Goal: Obtain resource: Download file/media

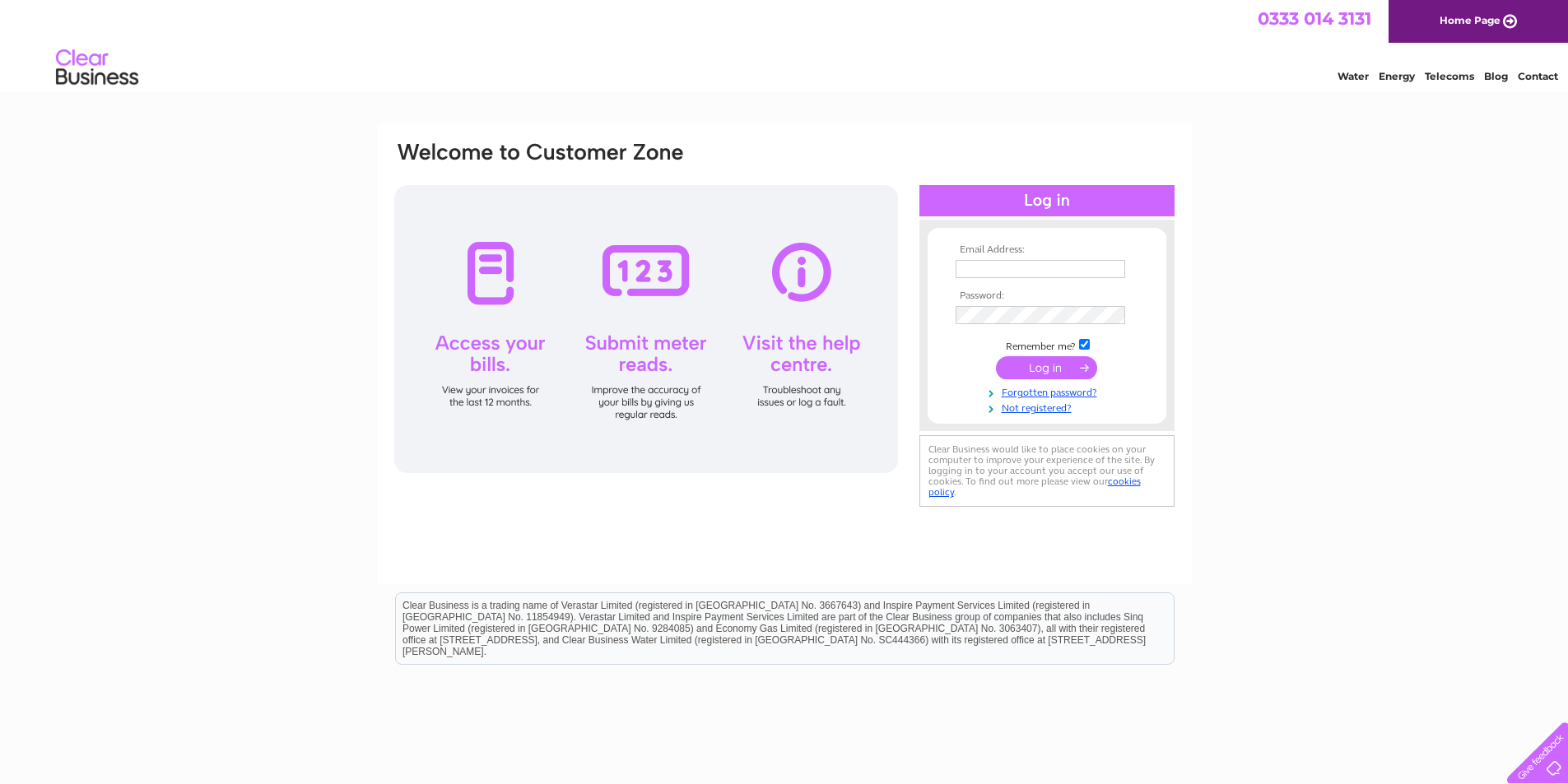
type input "lightoaks2@tiscali.co.uk"
click at [1027, 364] on input "submit" at bounding box center [1046, 367] width 101 height 23
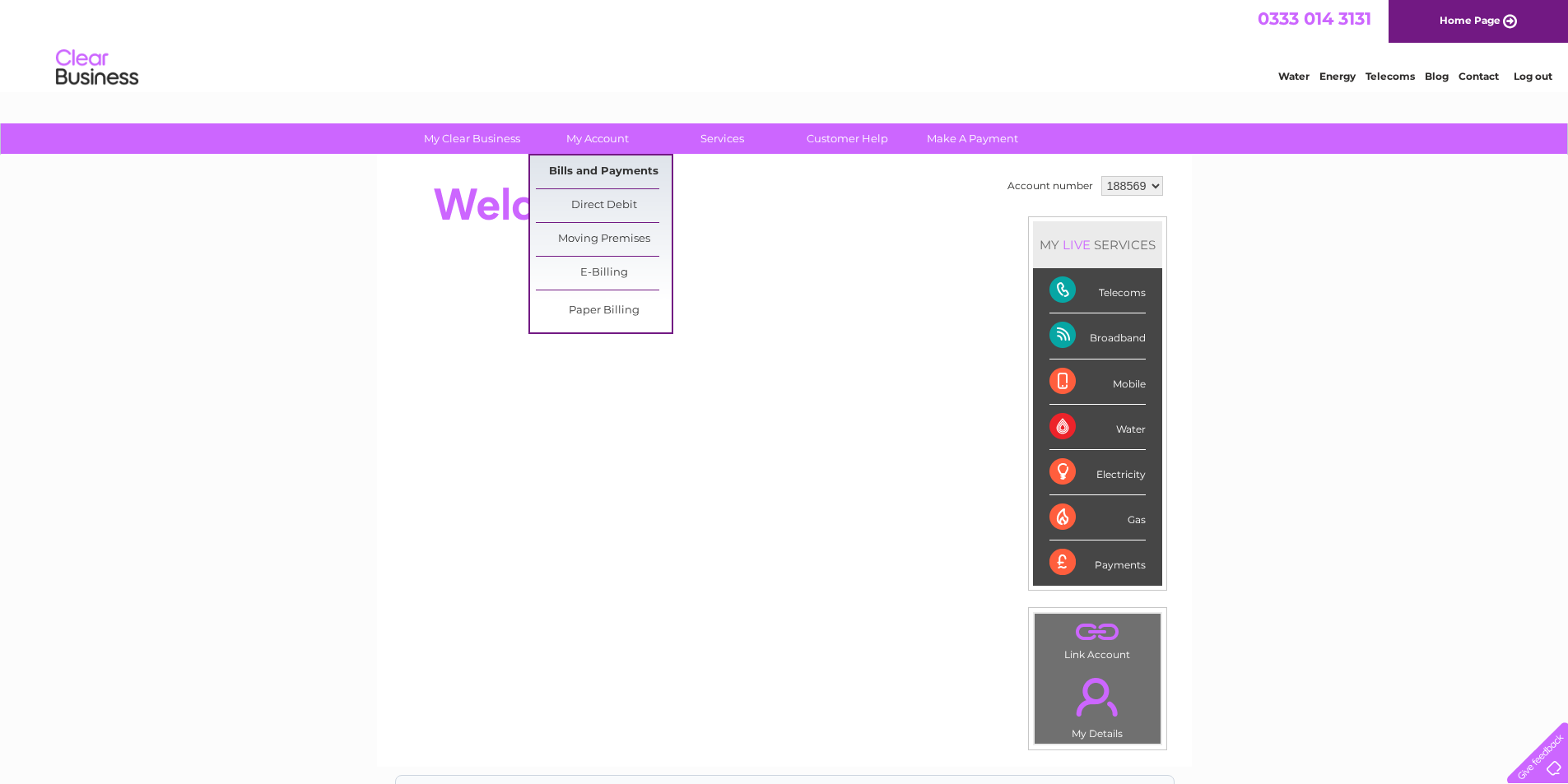
click at [597, 169] on link "Bills and Payments" at bounding box center [604, 172] width 136 height 33
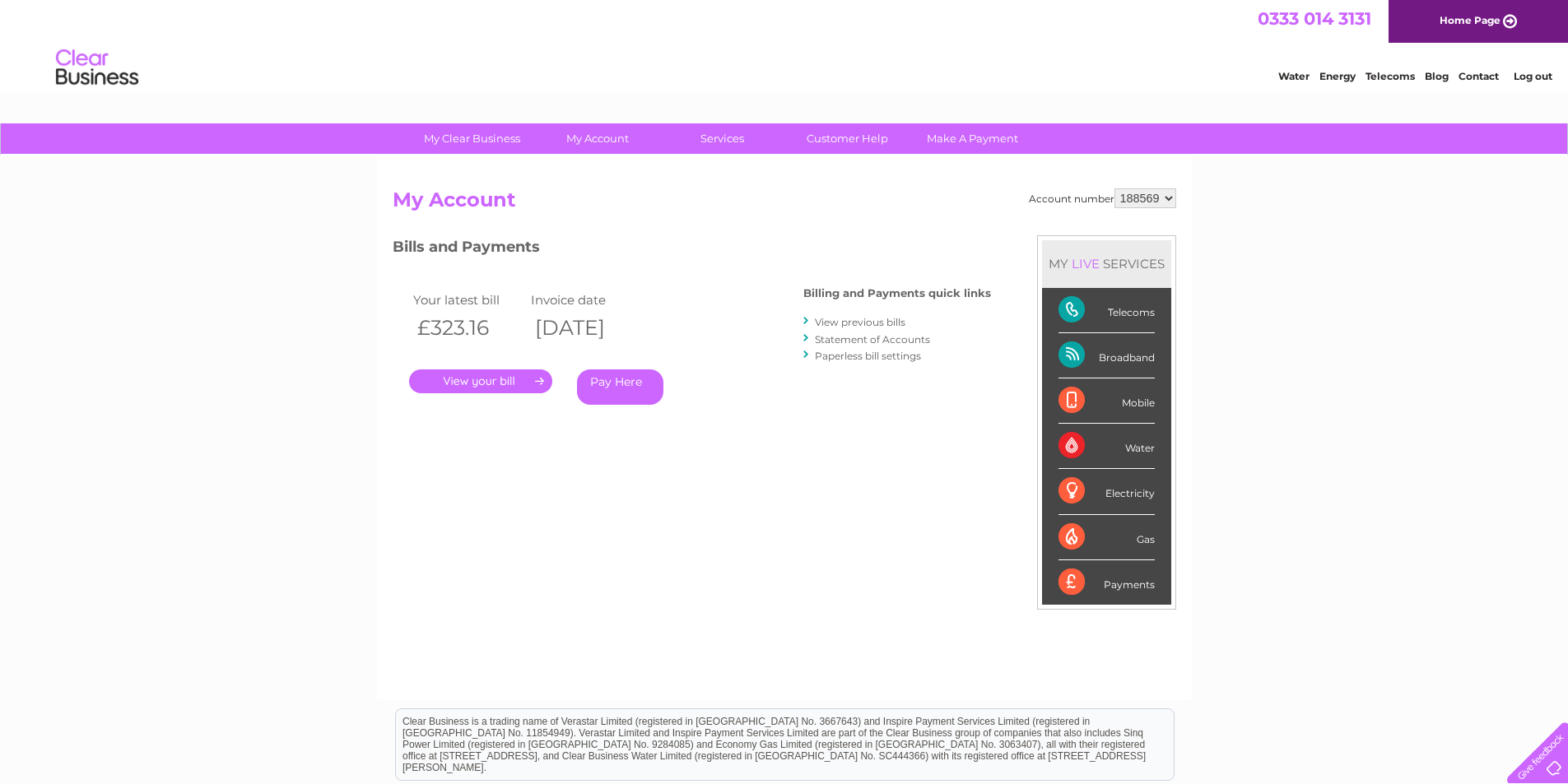
click at [520, 381] on link "." at bounding box center [480, 381] width 143 height 24
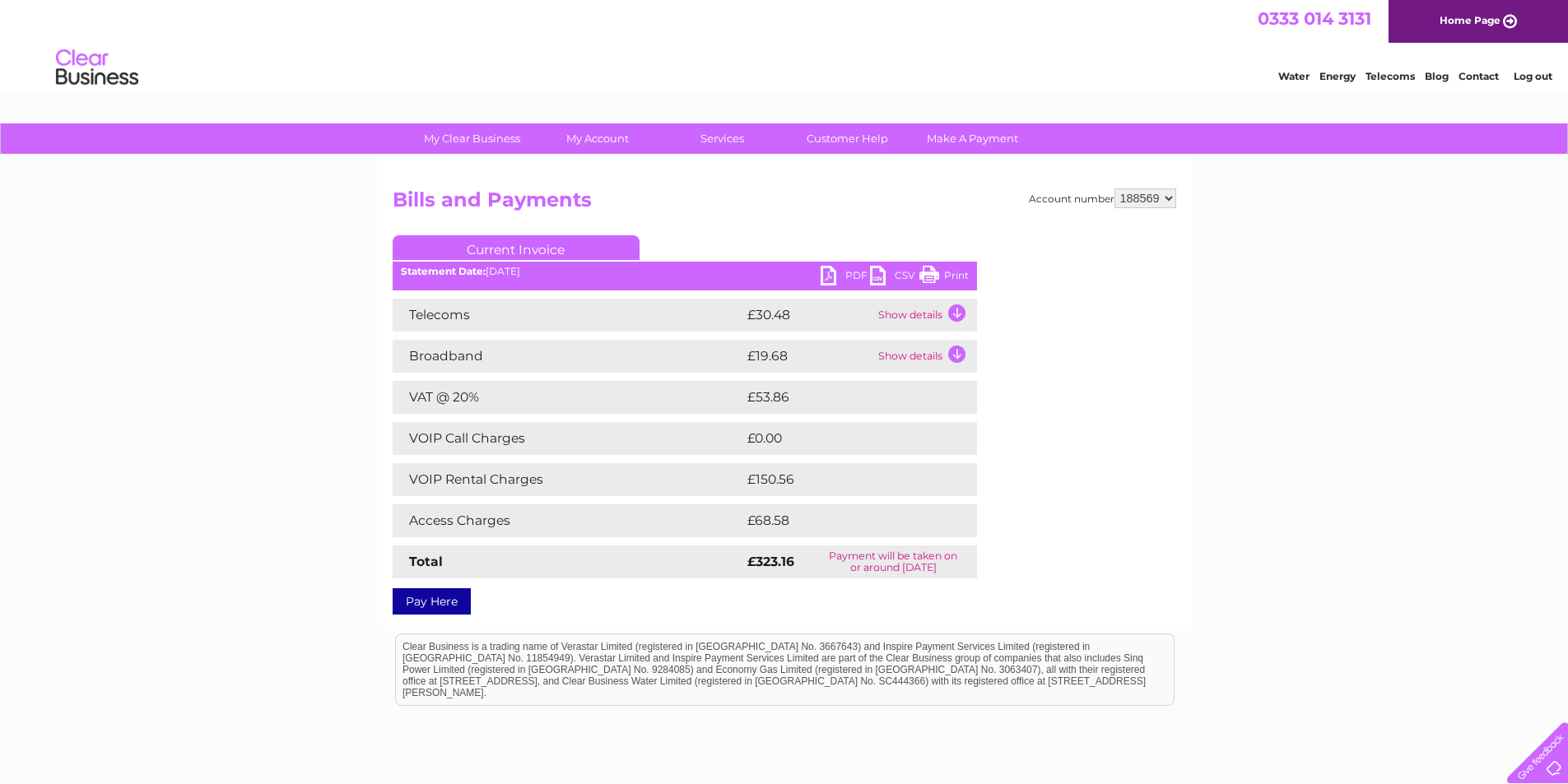
click at [829, 271] on link "PDF" at bounding box center [845, 277] width 49 height 24
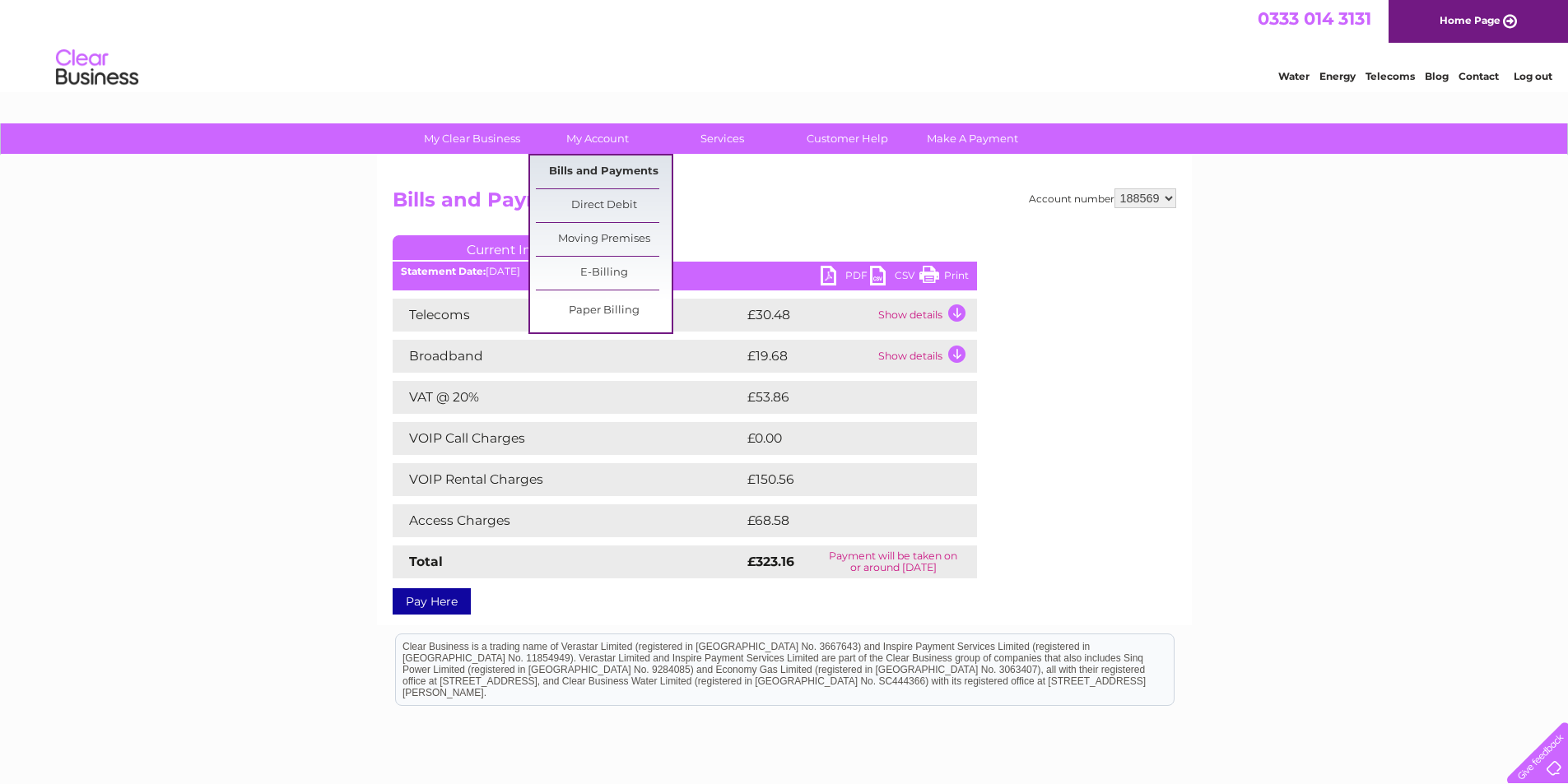
click at [598, 165] on link "Bills and Payments" at bounding box center [604, 172] width 136 height 33
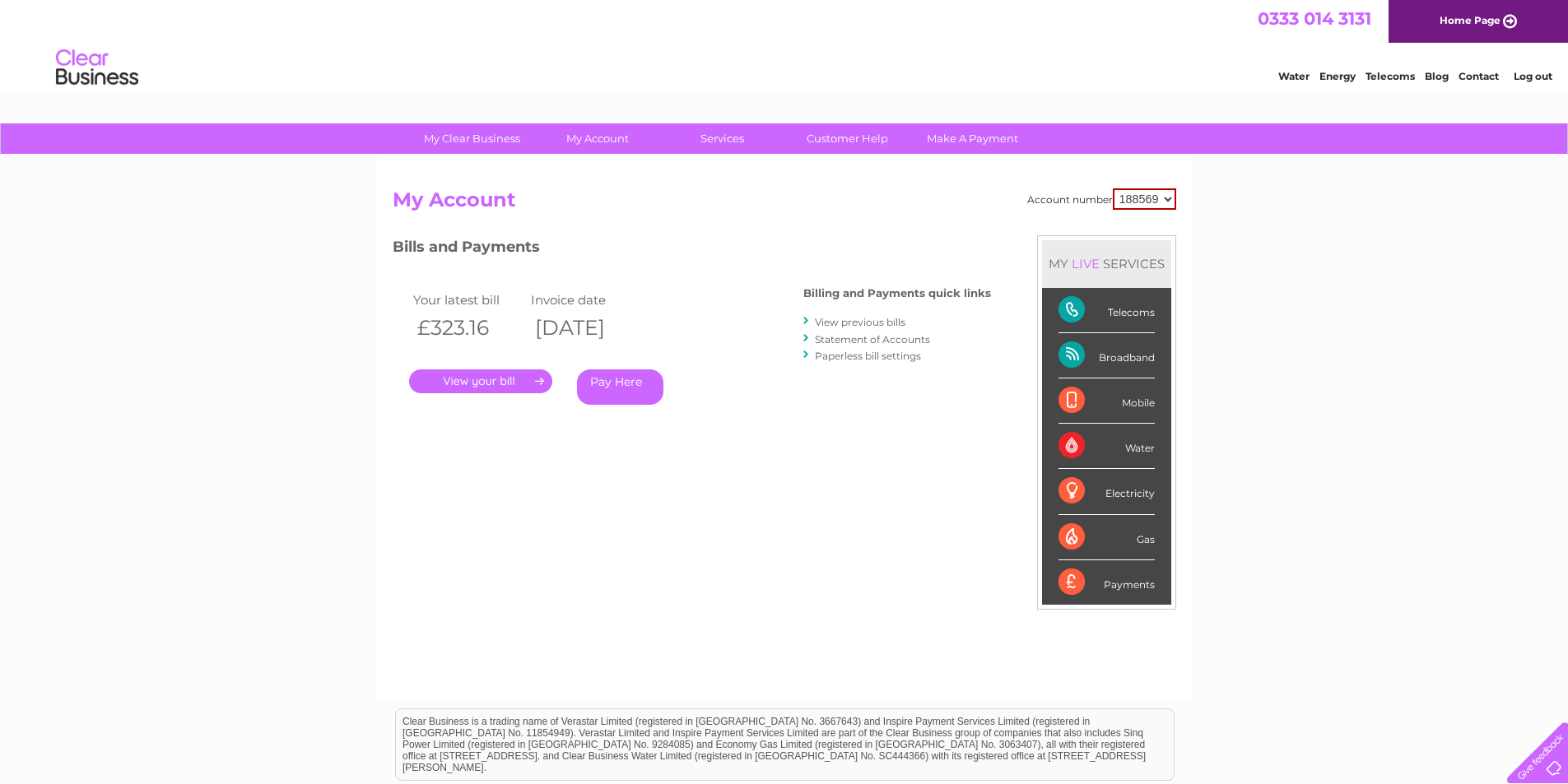
click at [808, 318] on div at bounding box center [806, 321] width 7 height 16
click at [840, 317] on link "View previous bills" at bounding box center [860, 322] width 90 height 12
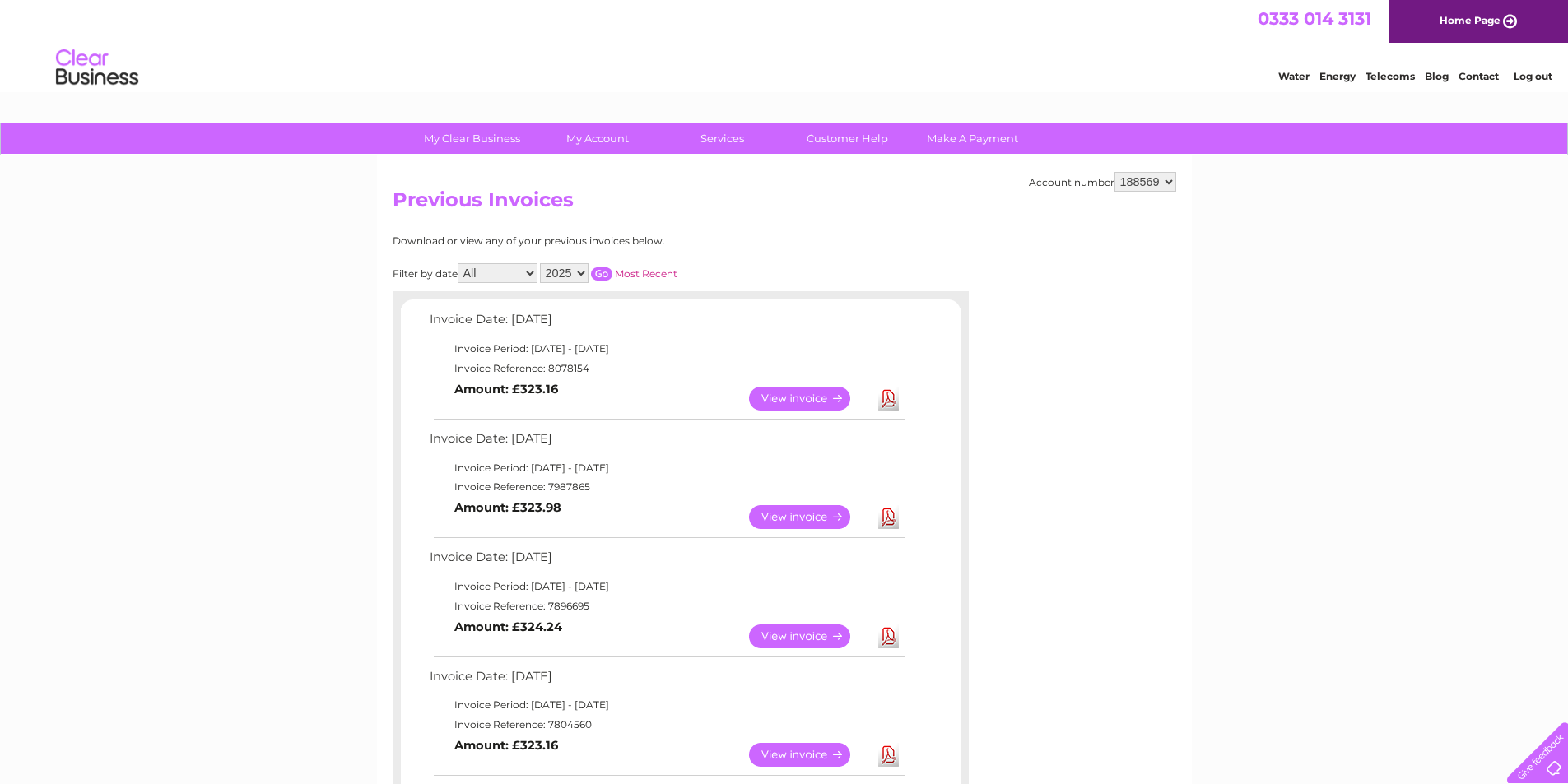
click at [882, 402] on link "Download" at bounding box center [888, 398] width 20 height 24
click at [805, 401] on link "View" at bounding box center [809, 398] width 121 height 24
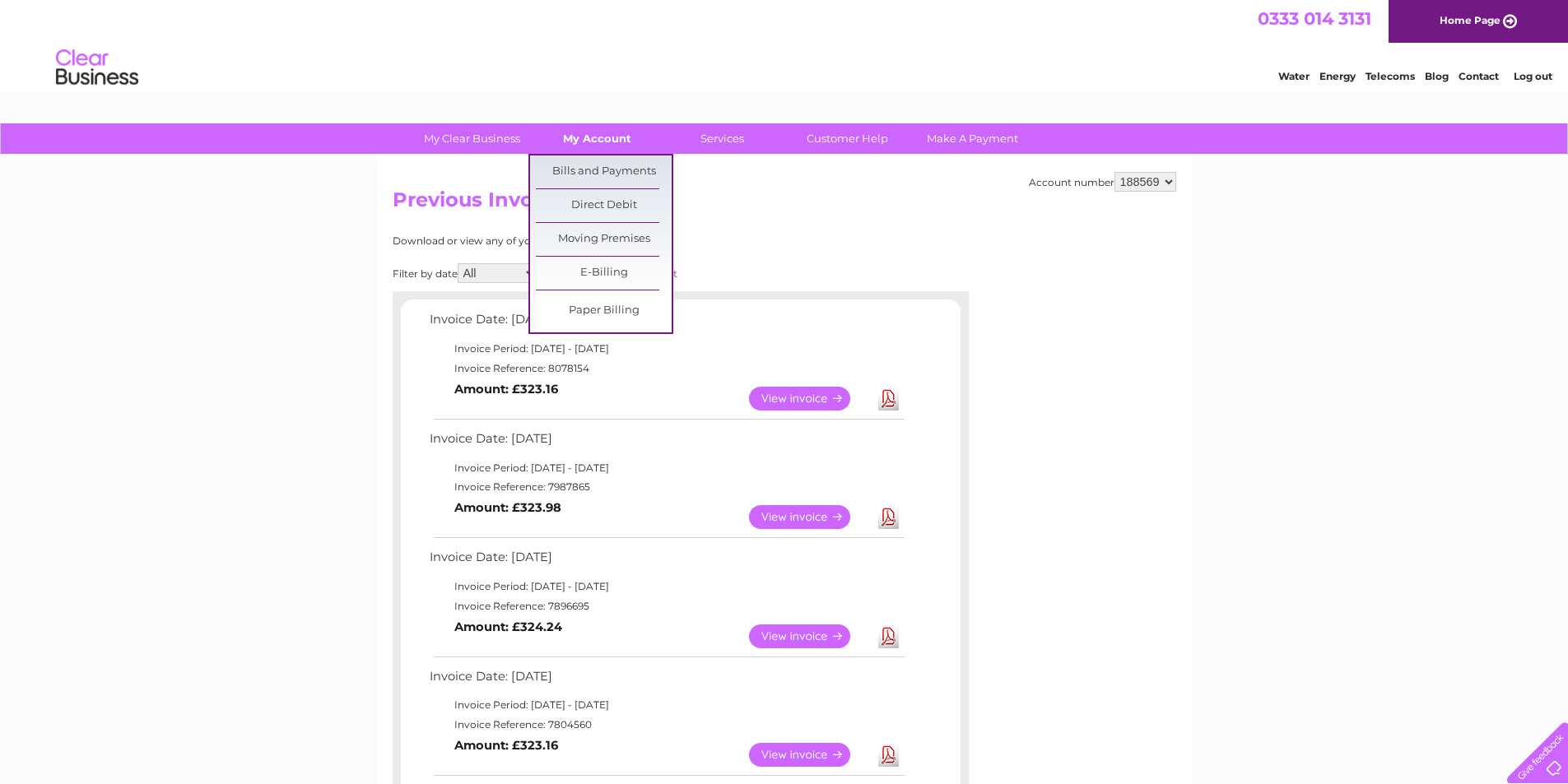
click at [589, 133] on link "My Account" at bounding box center [597, 139] width 136 height 31
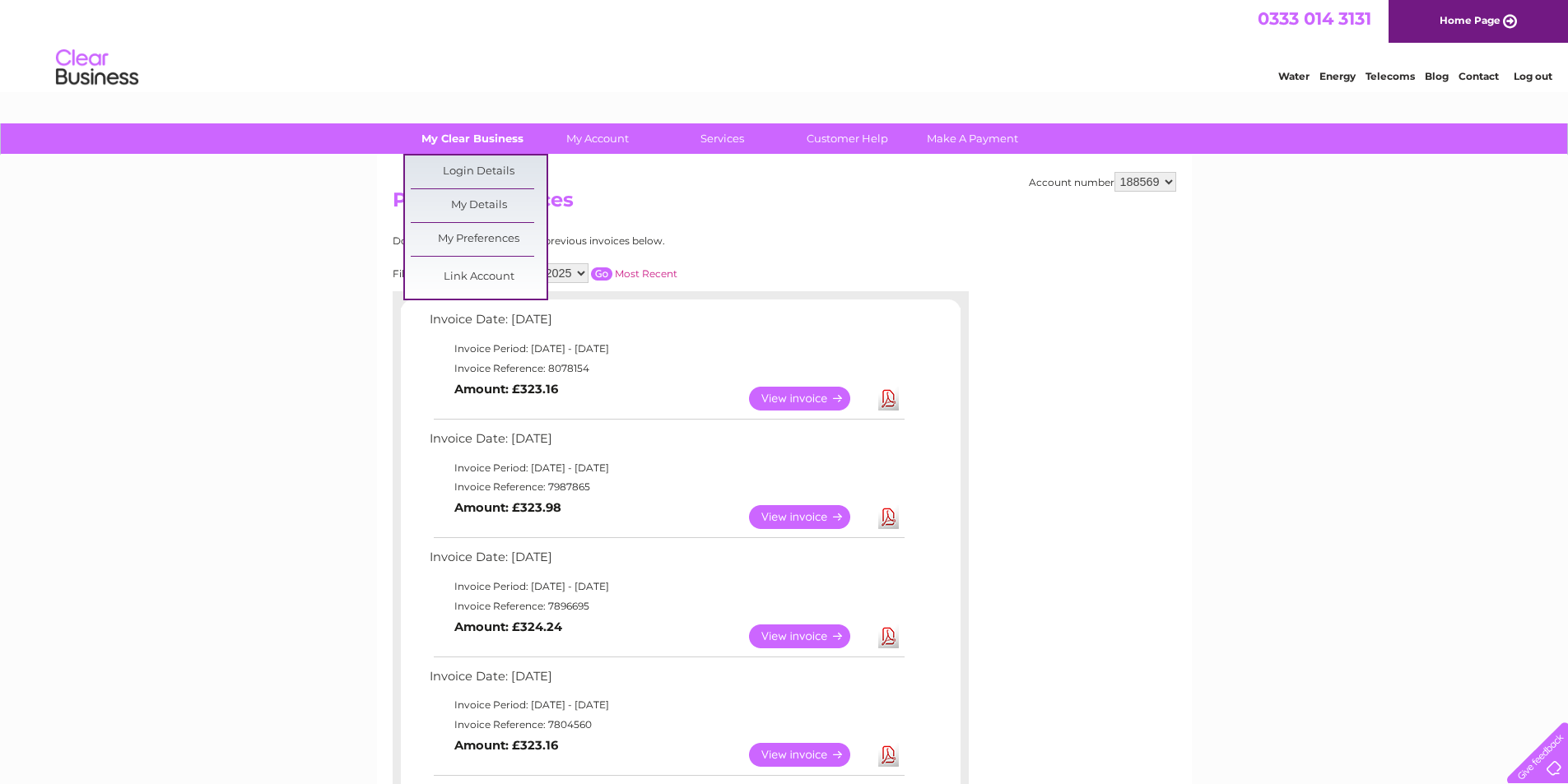
click at [438, 130] on link "My Clear Business" at bounding box center [472, 139] width 136 height 31
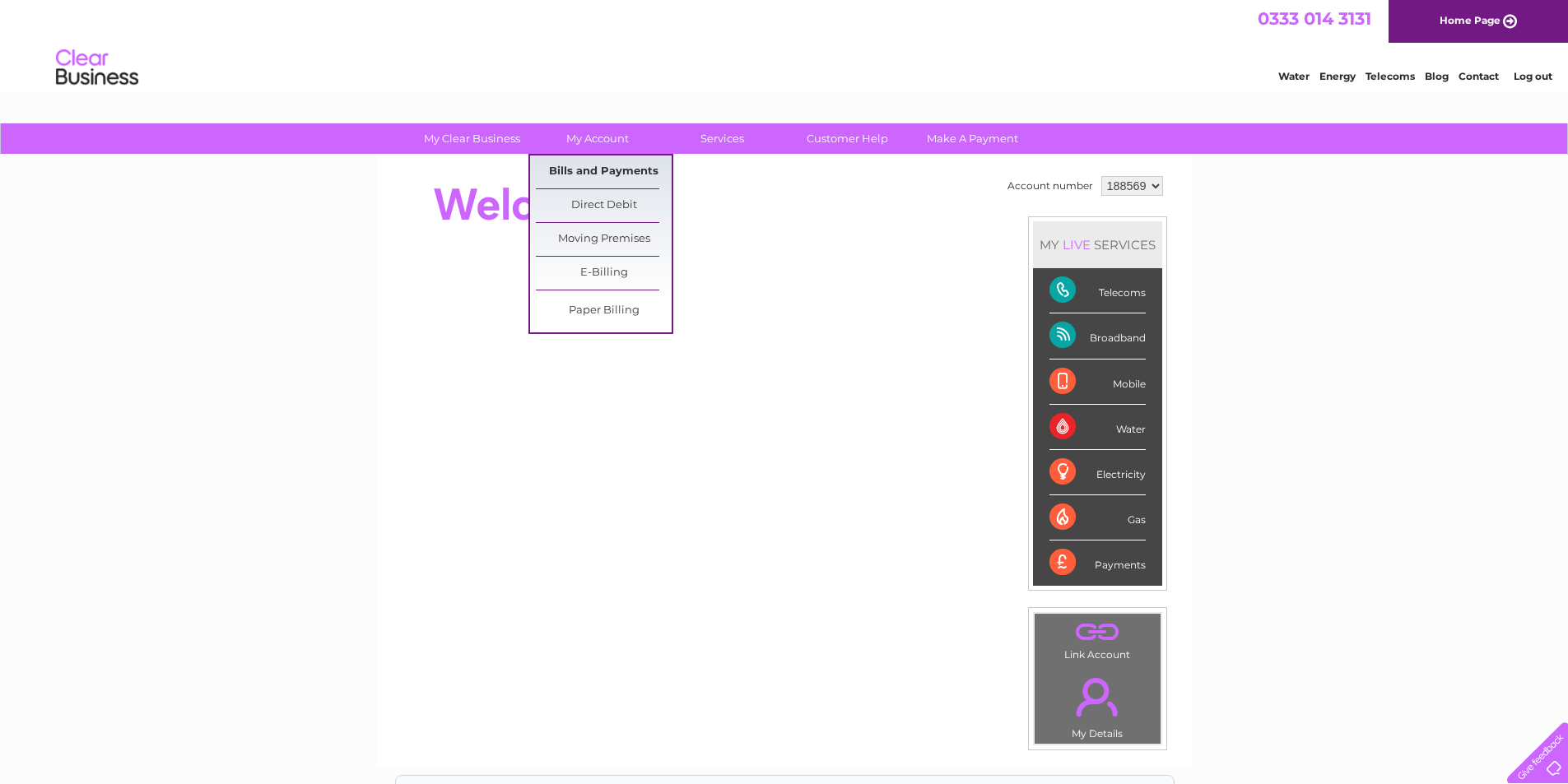
click at [609, 163] on link "Bills and Payments" at bounding box center [604, 172] width 136 height 33
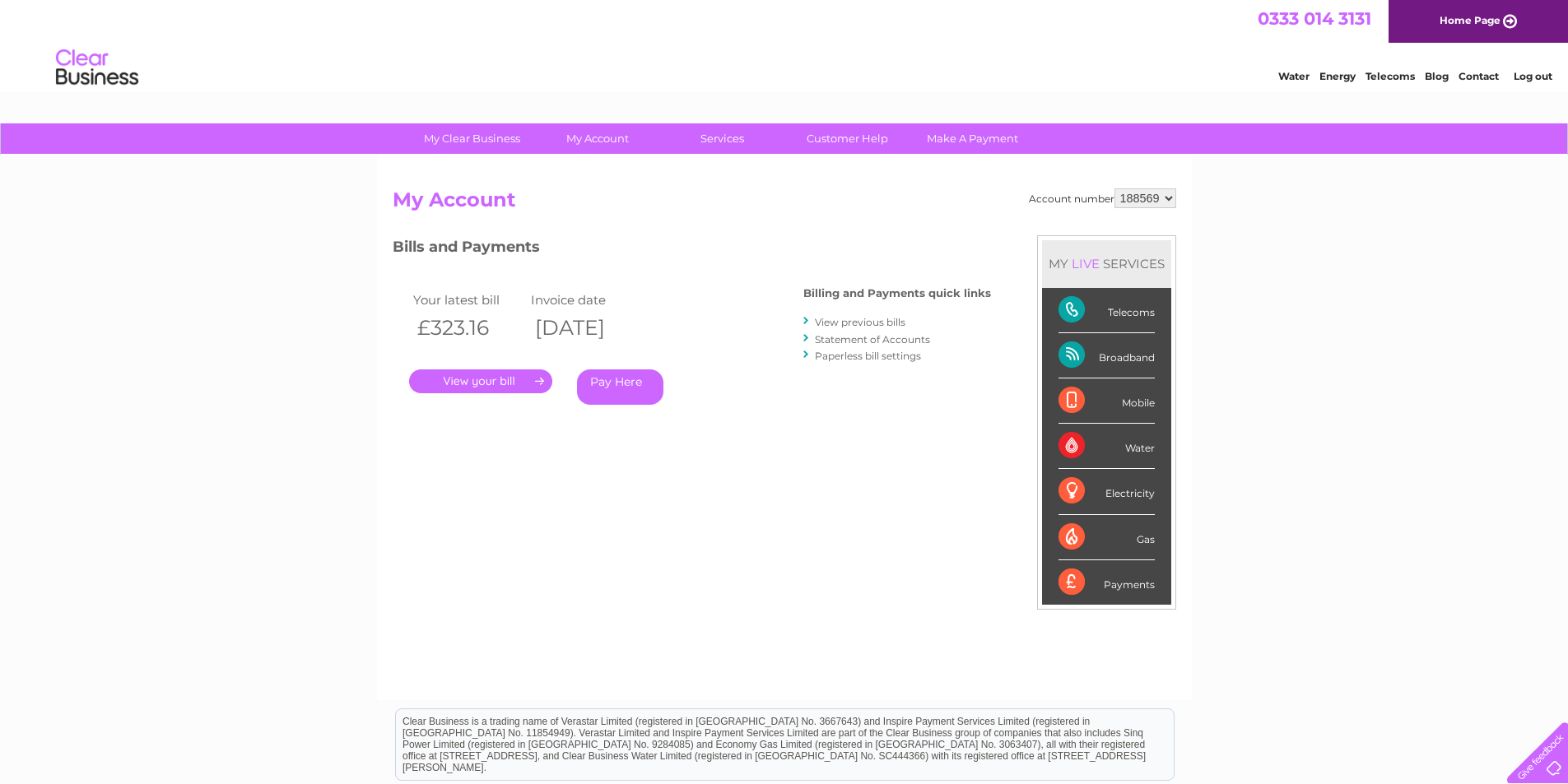
click at [483, 380] on link "." at bounding box center [480, 381] width 143 height 24
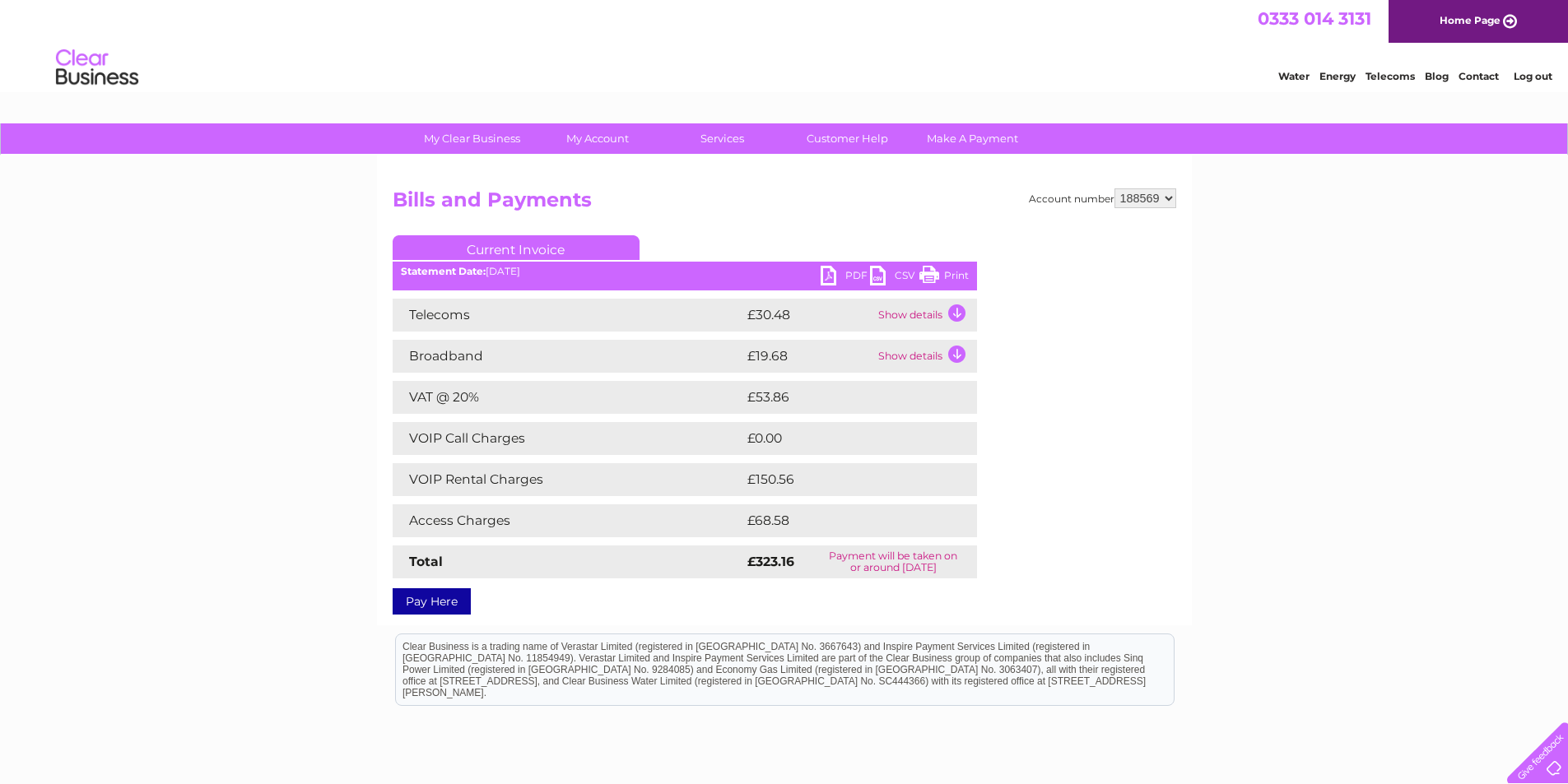
click at [826, 273] on link "PDF" at bounding box center [845, 277] width 49 height 24
